Goal: Transaction & Acquisition: Book appointment/travel/reservation

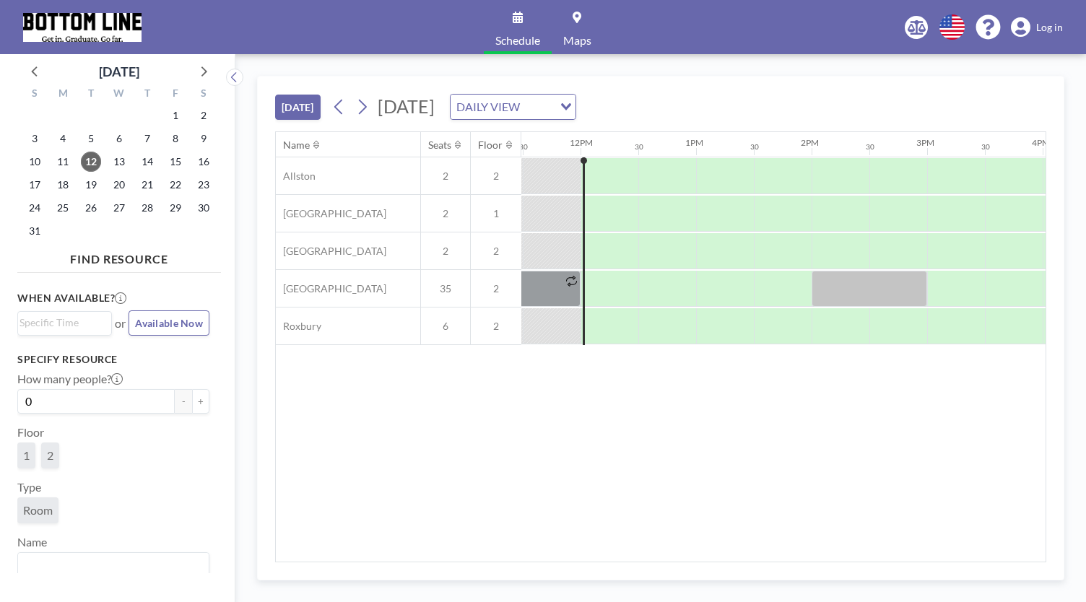
scroll to position [0, 1328]
click at [611, 284] on div at bounding box center [610, 289] width 53 height 36
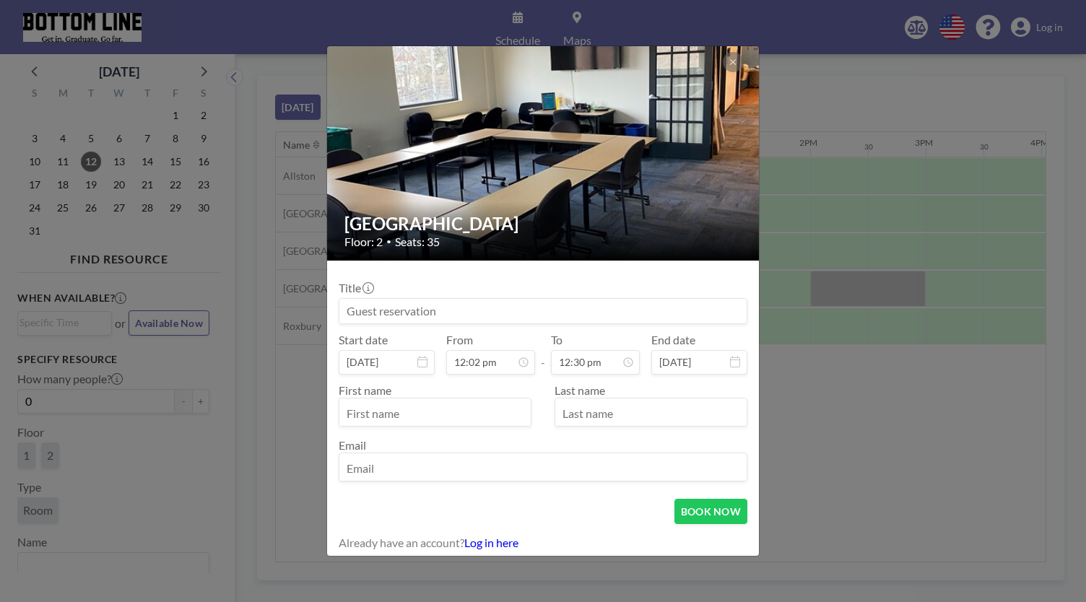
click at [572, 313] on input at bounding box center [542, 311] width 407 height 25
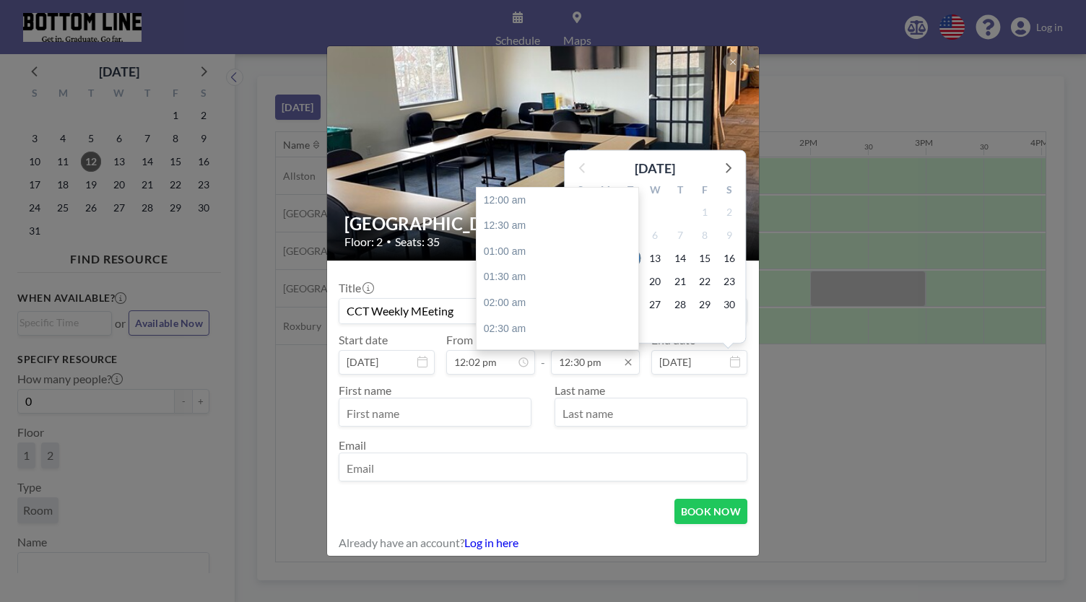
scroll to position [643, 0]
type input "CCT Weekly MEeting"
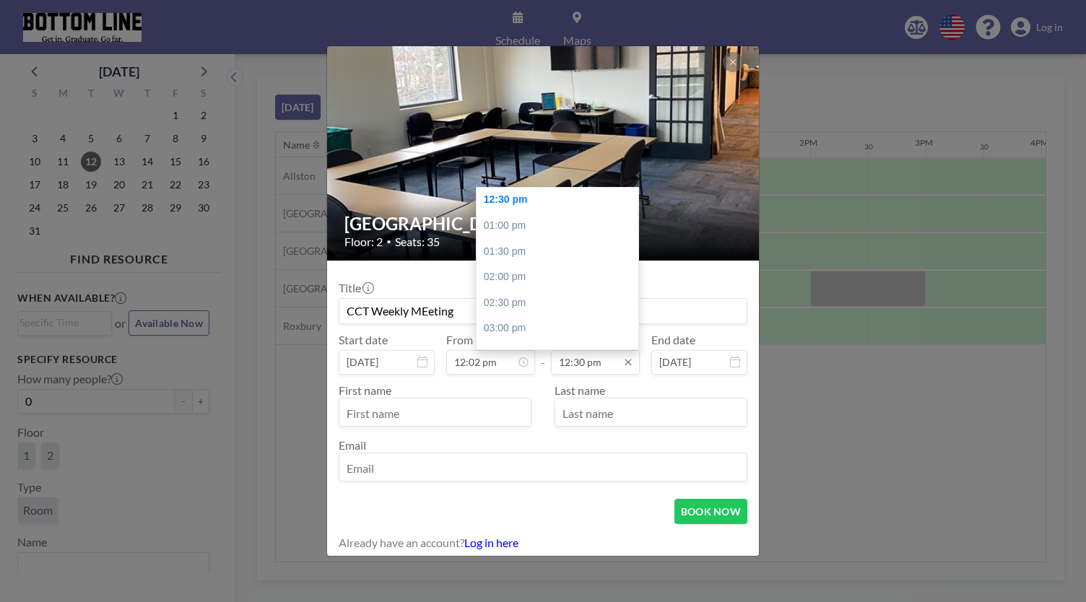
click at [614, 358] on input "12:30 pm" at bounding box center [595, 362] width 89 height 25
click at [558, 227] on div "01:00 pm" at bounding box center [560, 226] width 169 height 26
type input "01:00 pm"
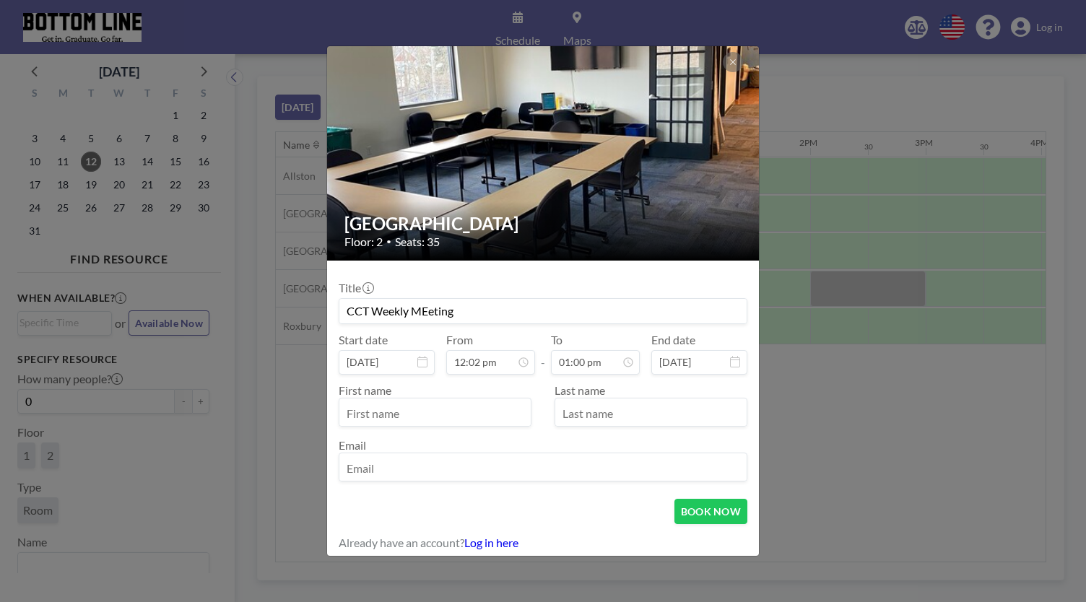
click at [474, 414] on input "text" at bounding box center [434, 413] width 191 height 25
type input "[PERSON_NAME][GEOGRAPHIC_DATA]"
type input "[PERSON_NAME]"
click at [456, 476] on input "email" at bounding box center [542, 468] width 407 height 25
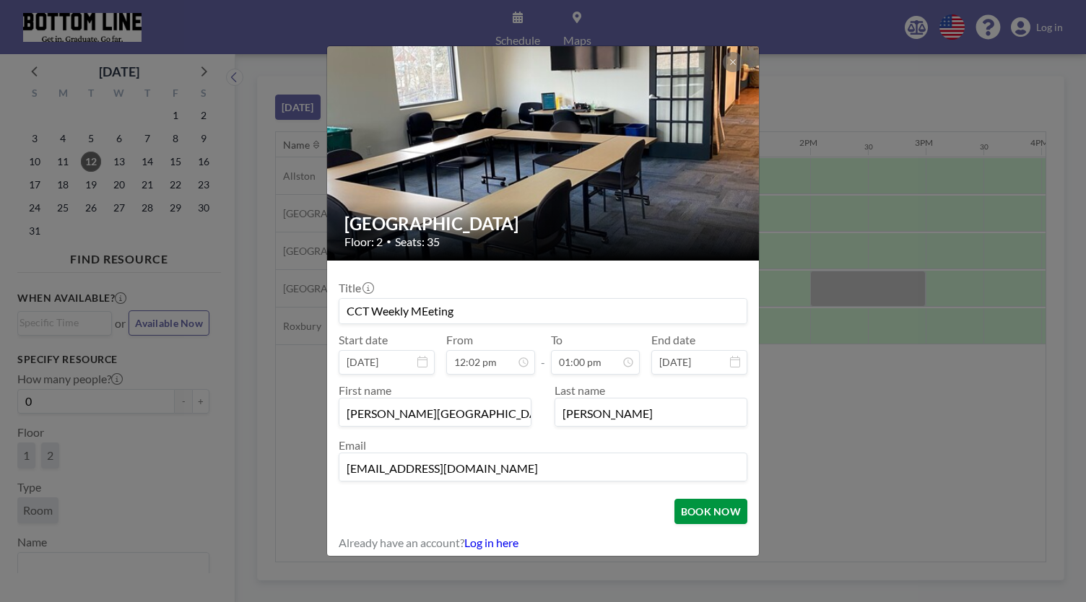
type input "[EMAIL_ADDRESS][DOMAIN_NAME]"
click at [677, 510] on button "BOOK NOW" at bounding box center [710, 511] width 73 height 25
